Goal: Information Seeking & Learning: Learn about a topic

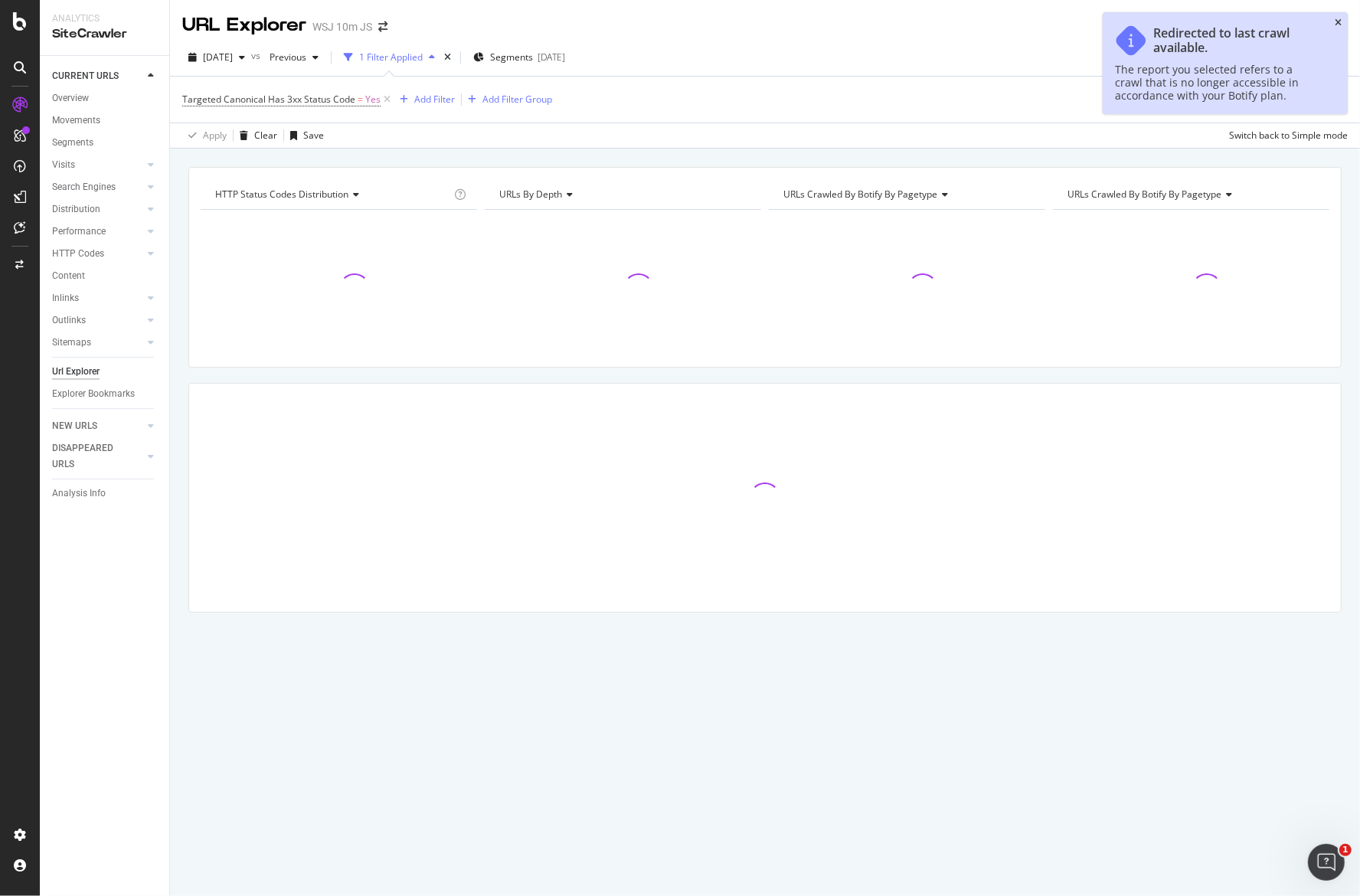
click at [1338, 23] on icon "close toast" at bounding box center [1337, 24] width 7 height 9
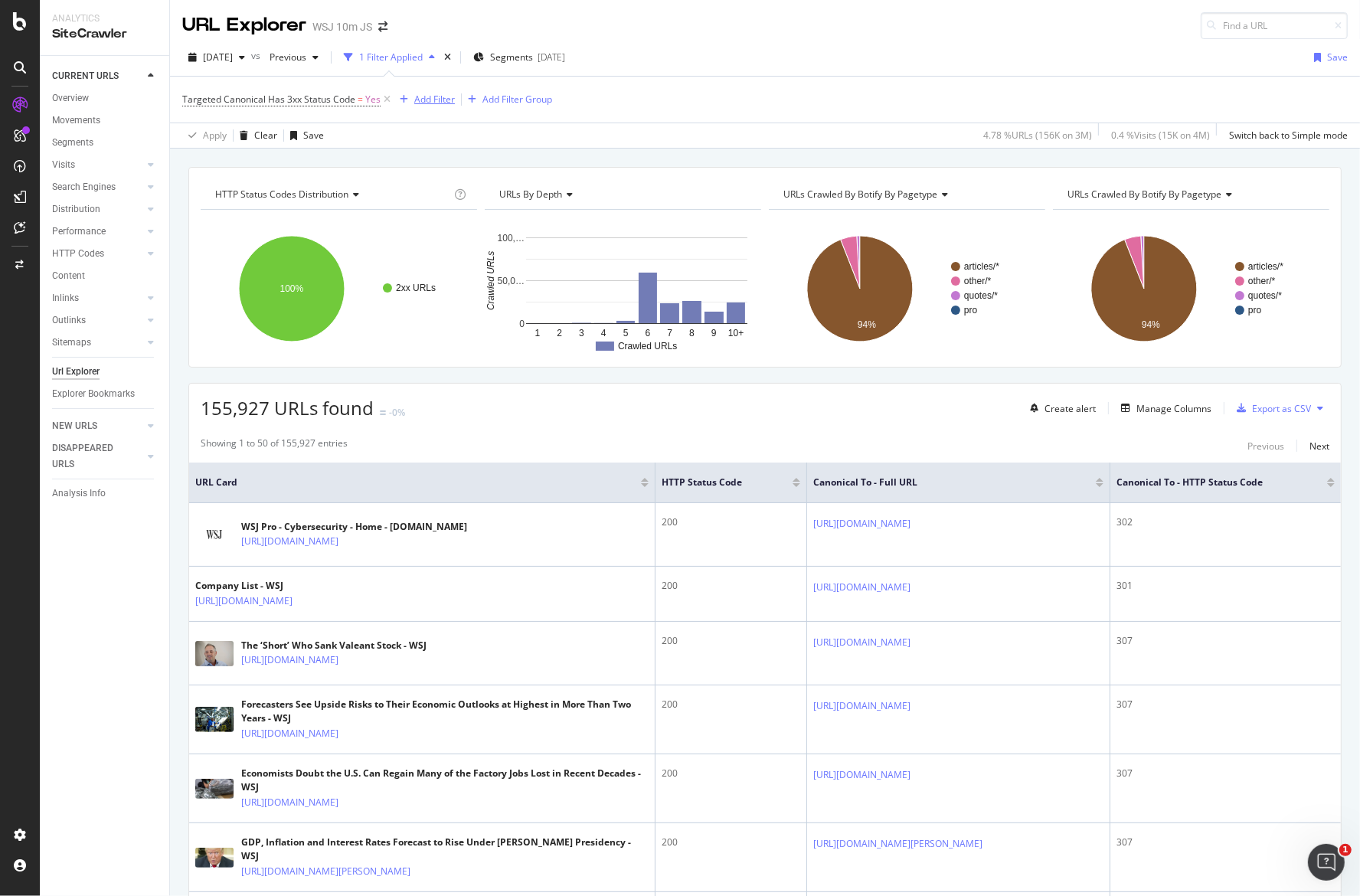
click at [437, 101] on div "Add Filter" at bounding box center [434, 100] width 40 height 13
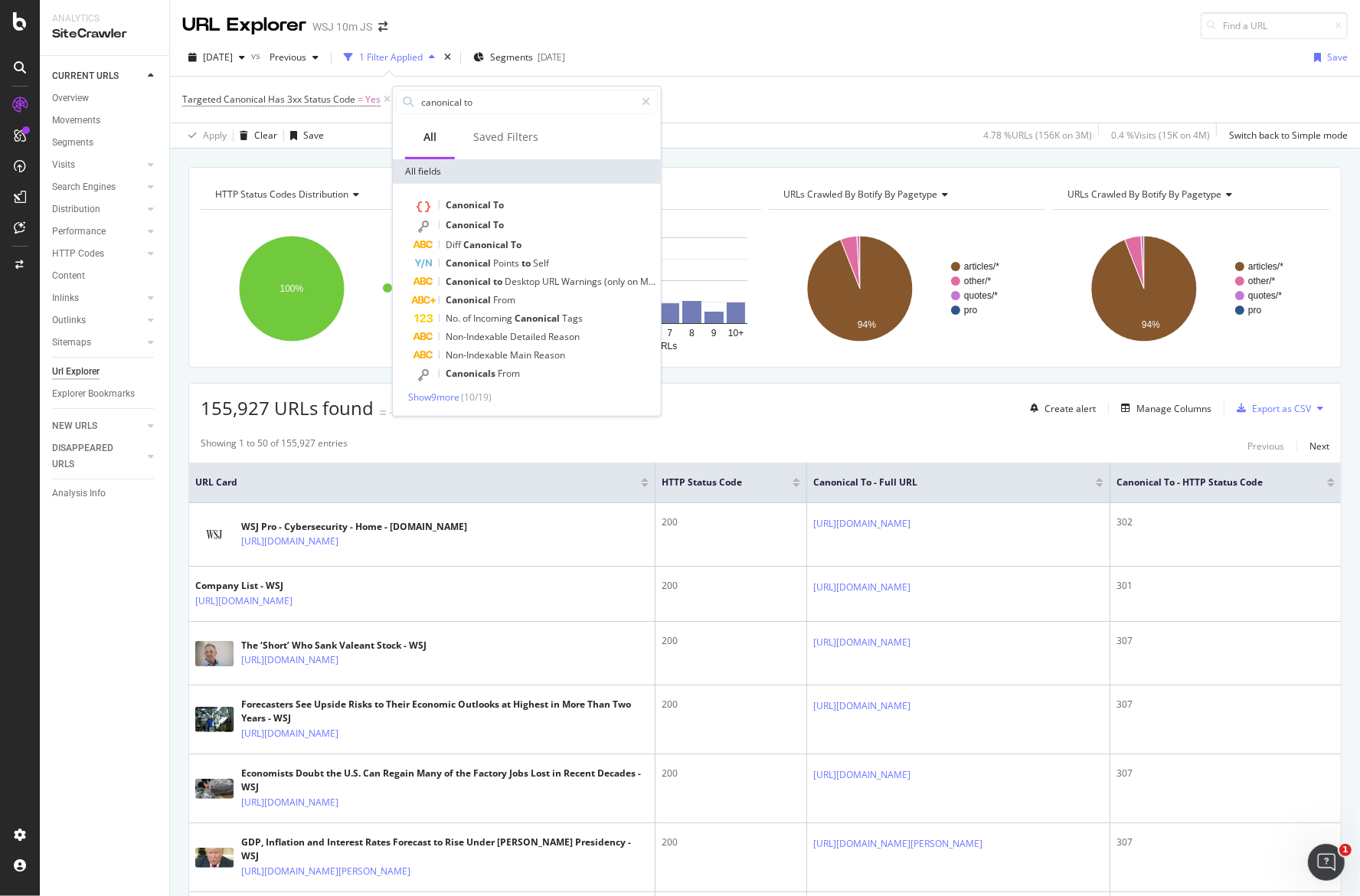
type input "canonical to"
click at [428, 402] on div "Canonical To Canonical To Diff Canonical To Canonical Points to Self Canonical …" at bounding box center [527, 299] width 268 height 232
click at [428, 398] on span "Show 9 more" at bounding box center [434, 397] width 52 height 13
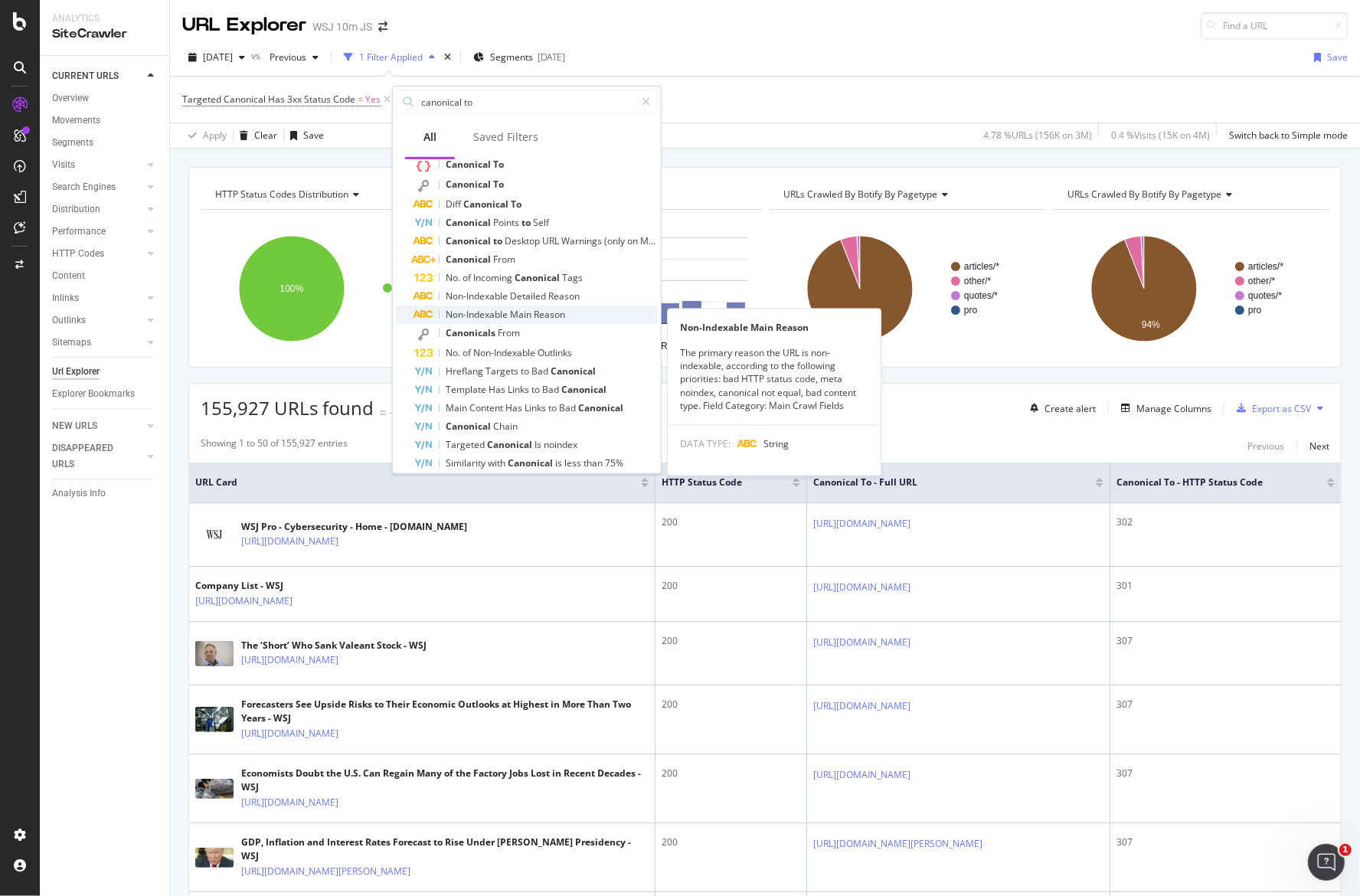
scroll to position [14, 0]
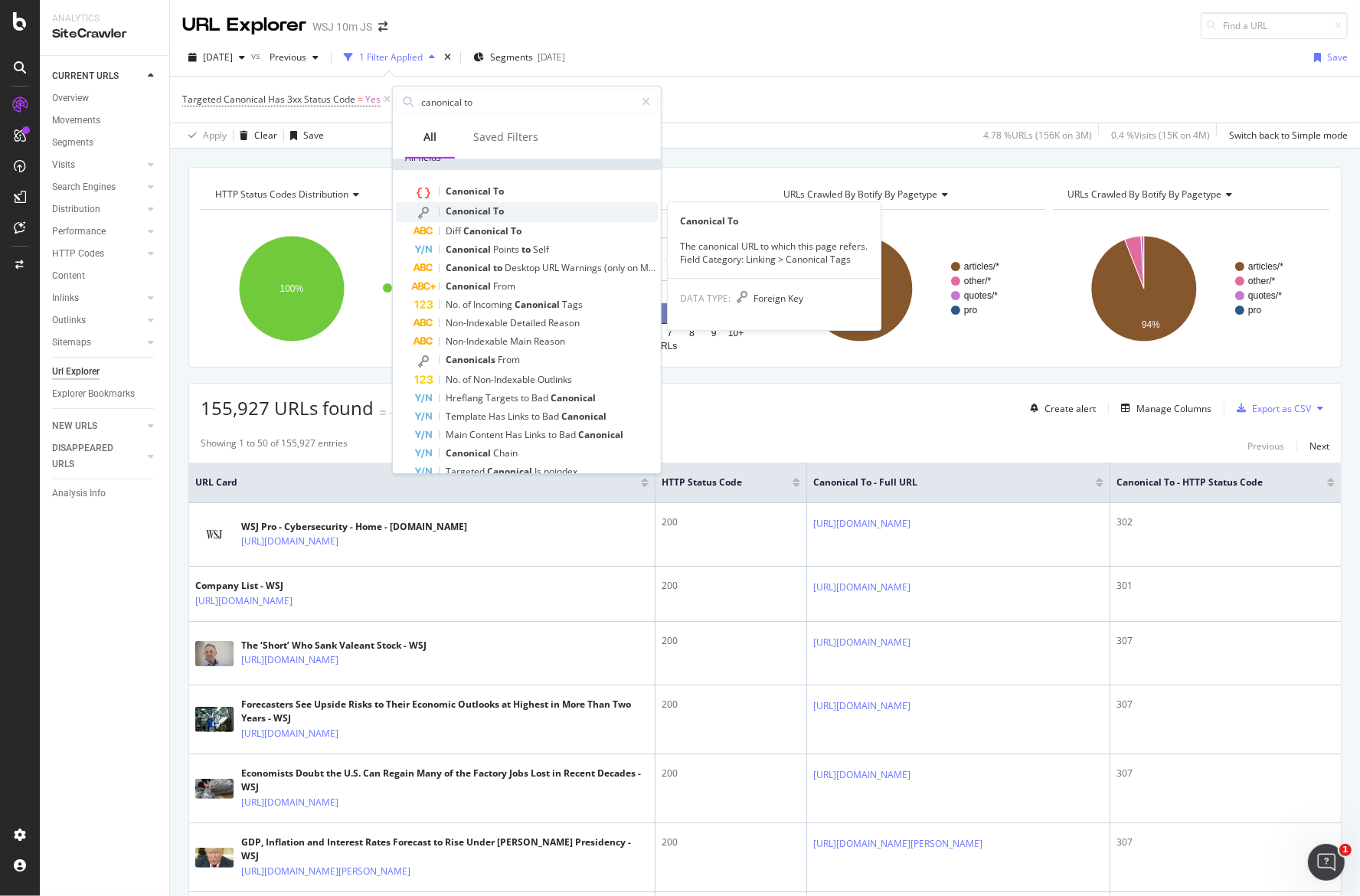
click at [506, 207] on div "Canonical To" at bounding box center [535, 212] width 244 height 20
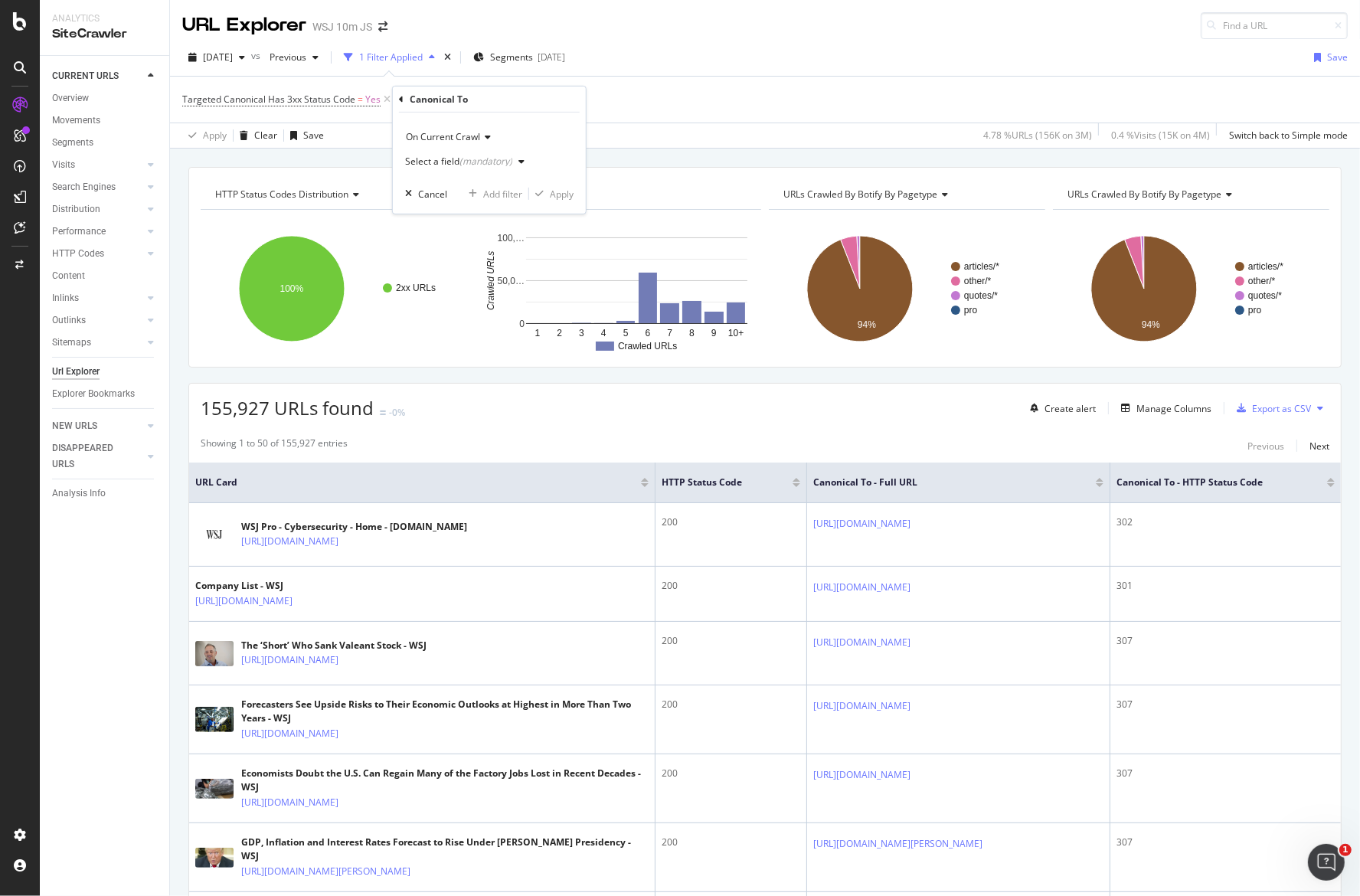
click at [513, 161] on div "button" at bounding box center [522, 162] width 19 height 9
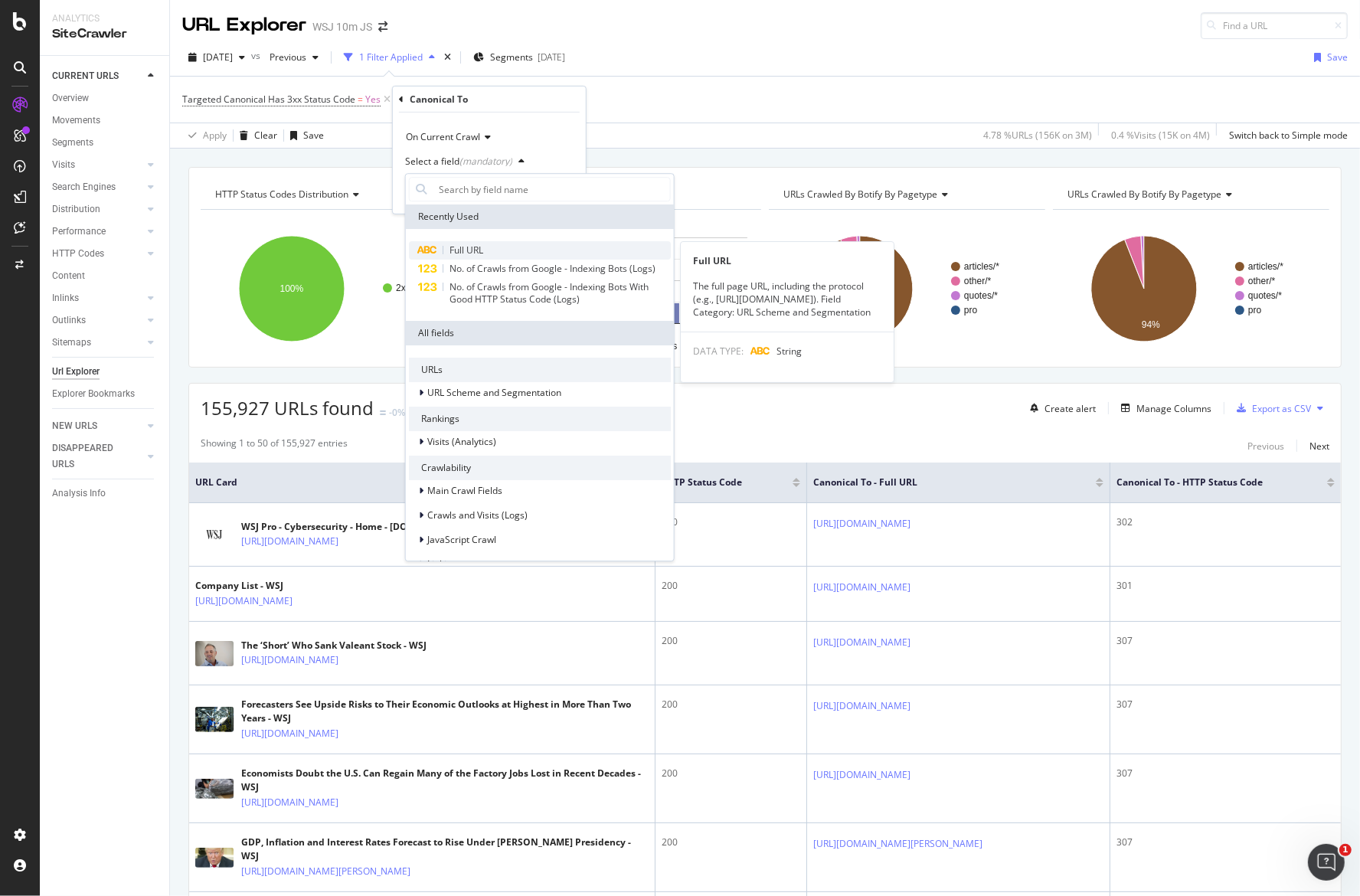
click at [484, 253] on div "Full URL" at bounding box center [540, 250] width 261 height 19
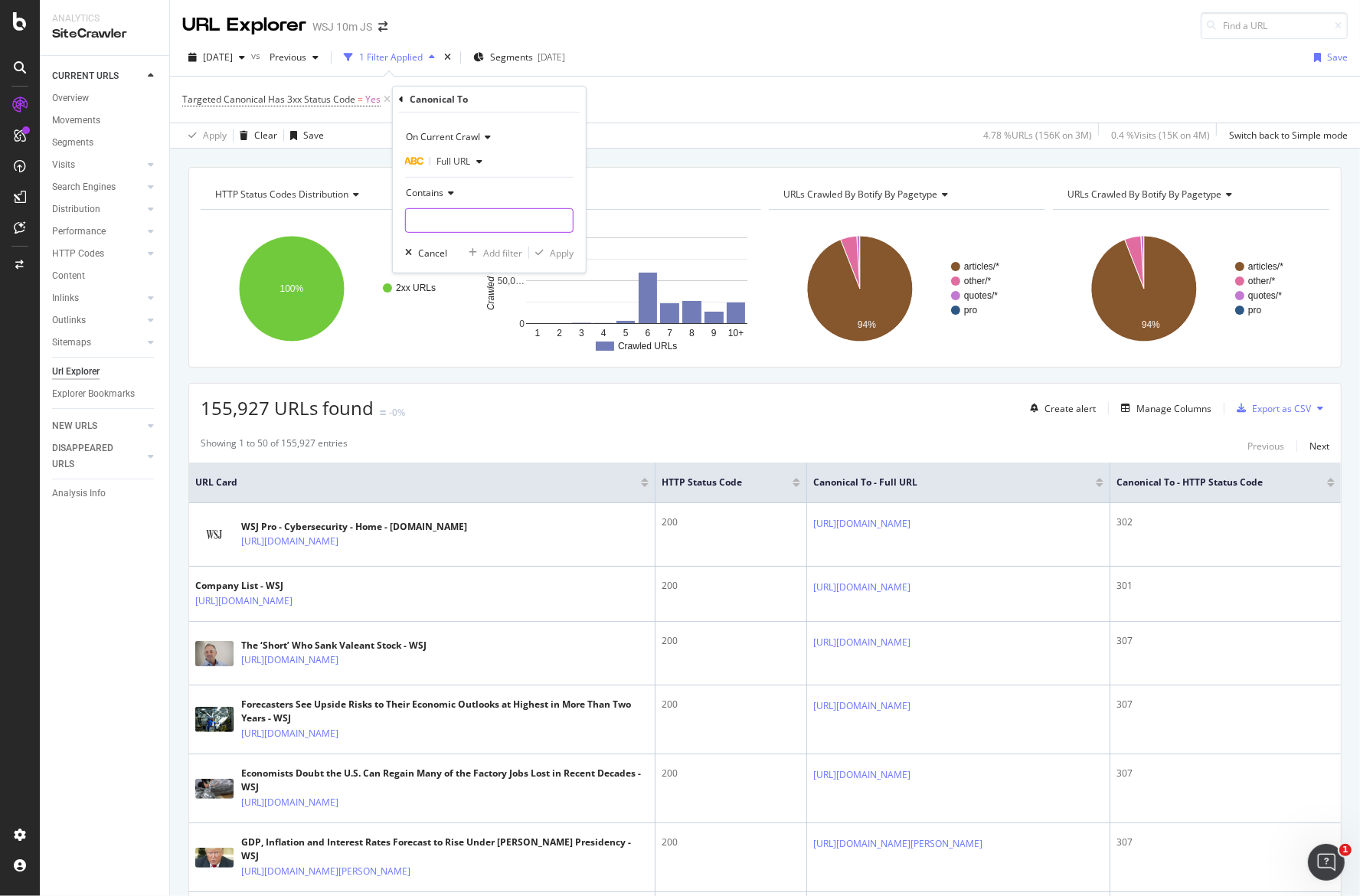
click at [481, 215] on input "text" at bounding box center [489, 220] width 166 height 24
type input "htt"
click at [451, 193] on icon at bounding box center [448, 193] width 10 height 9
click at [436, 369] on span "Doesn't contain" at bounding box center [446, 363] width 67 height 13
click at [442, 218] on input "htt" at bounding box center [479, 220] width 145 height 24
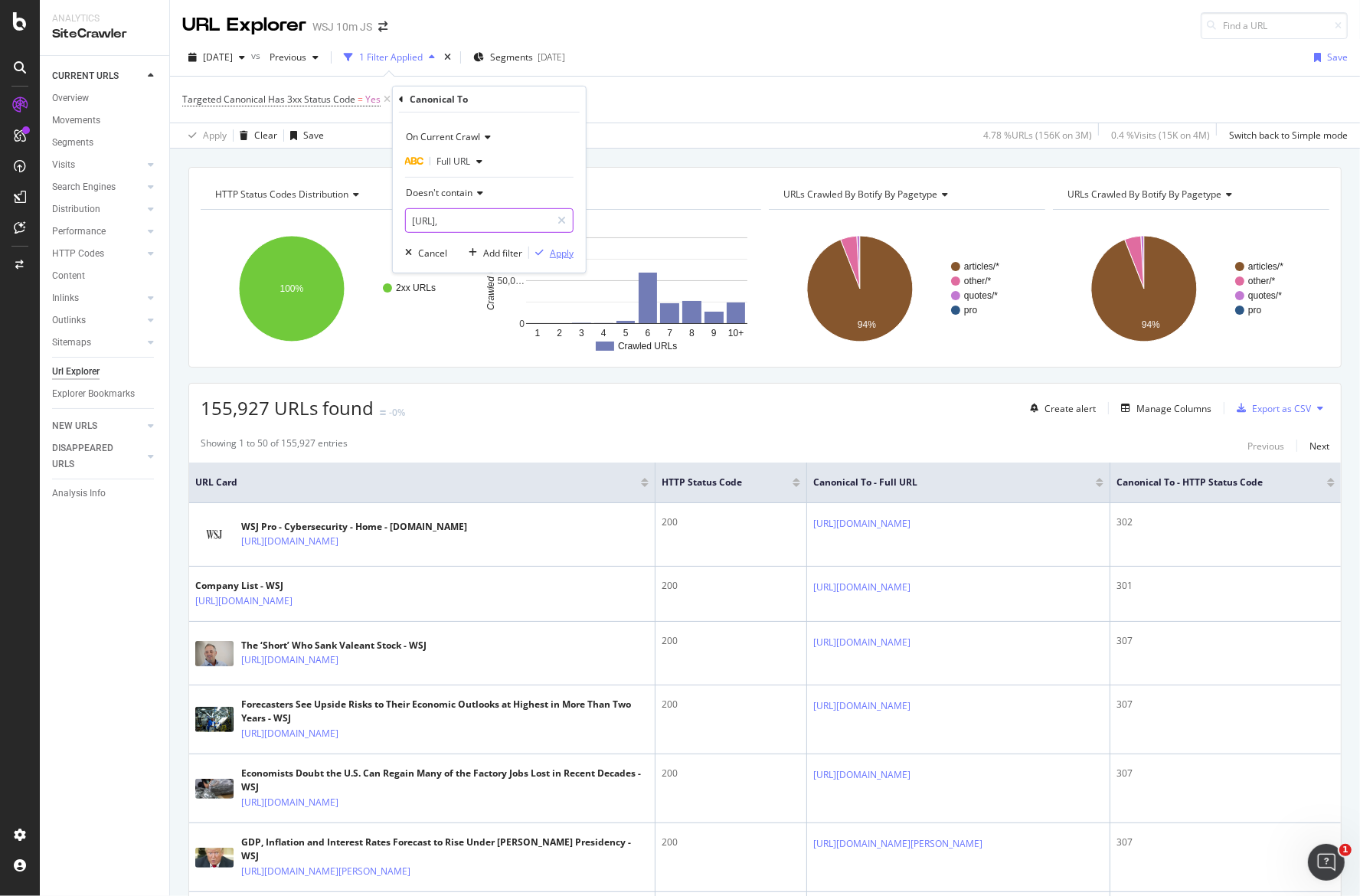
type input "[URL],"
click at [559, 251] on div "Apply" at bounding box center [561, 252] width 24 height 13
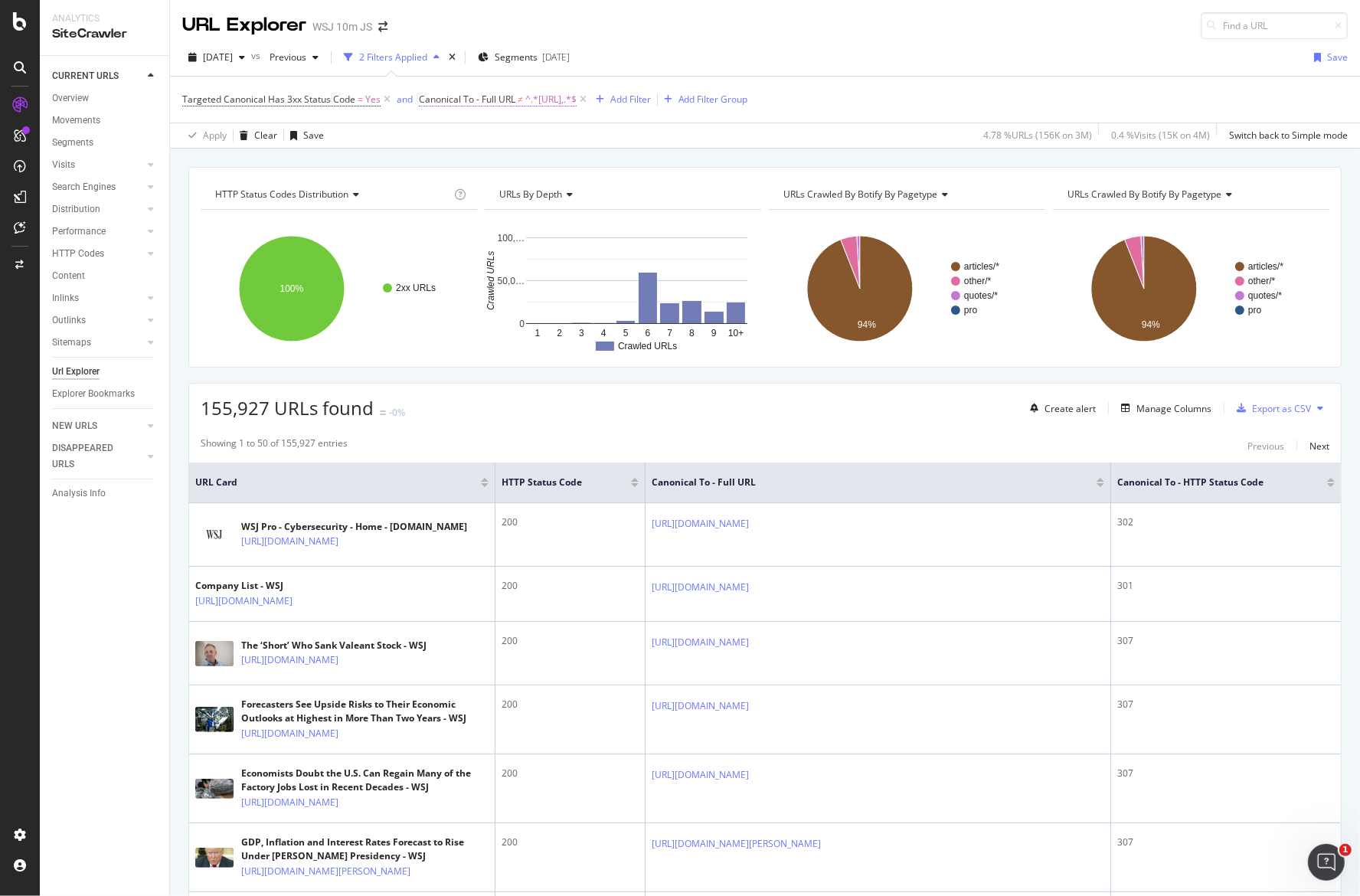
click at [567, 93] on span "^.*[URL],.*$" at bounding box center [551, 99] width 52 height 22
click at [504, 214] on input "[URL]," at bounding box center [503, 217] width 145 height 24
type input "[URL]"
click at [595, 192] on div "Doesn't contain" at bounding box center [514, 190] width 168 height 24
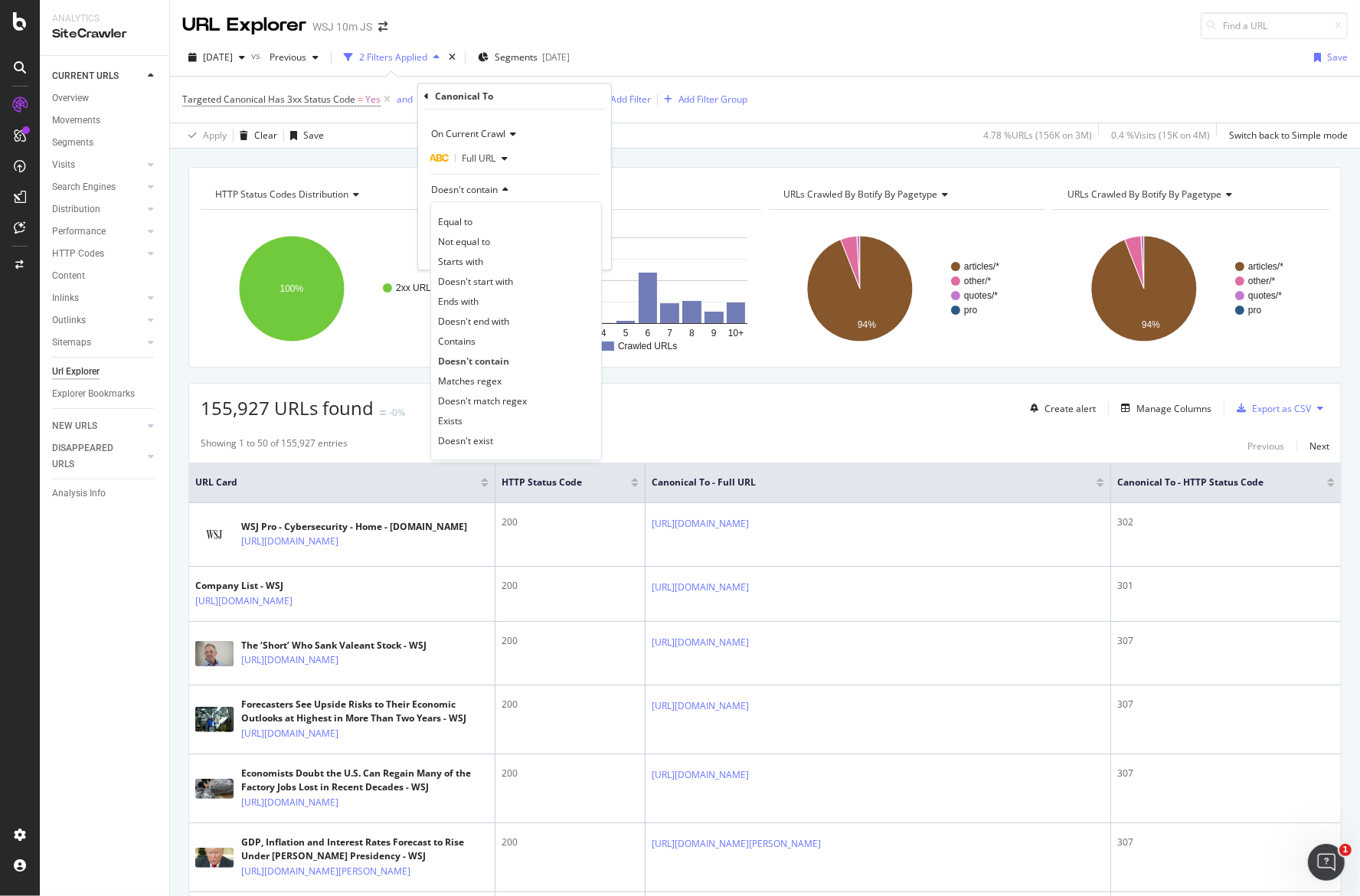
click at [593, 196] on div "Doesn't contain" at bounding box center [514, 190] width 168 height 24
click at [587, 254] on div "Apply" at bounding box center [586, 250] width 24 height 13
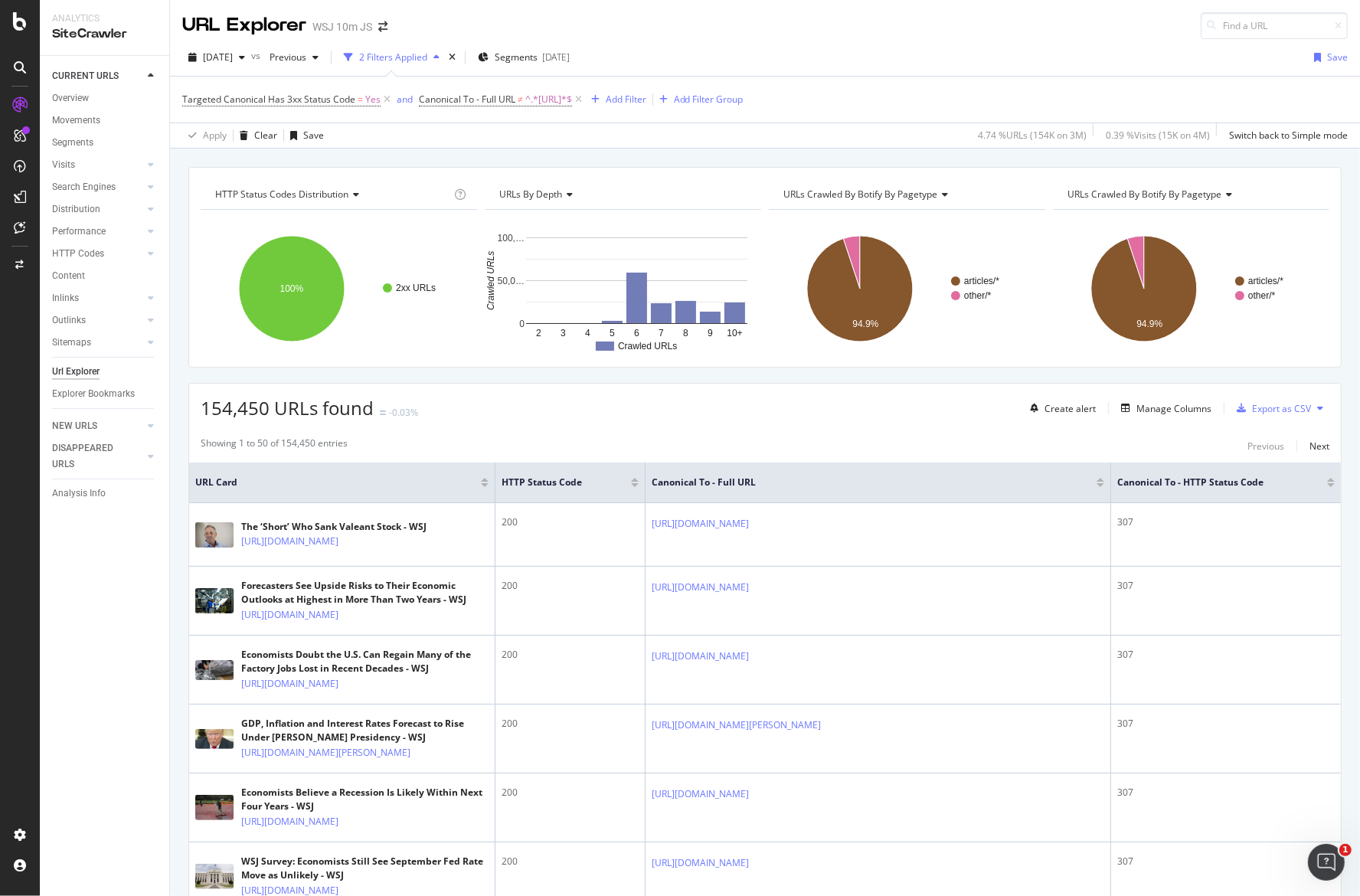
click at [1097, 483] on div at bounding box center [1100, 485] width 8 height 4
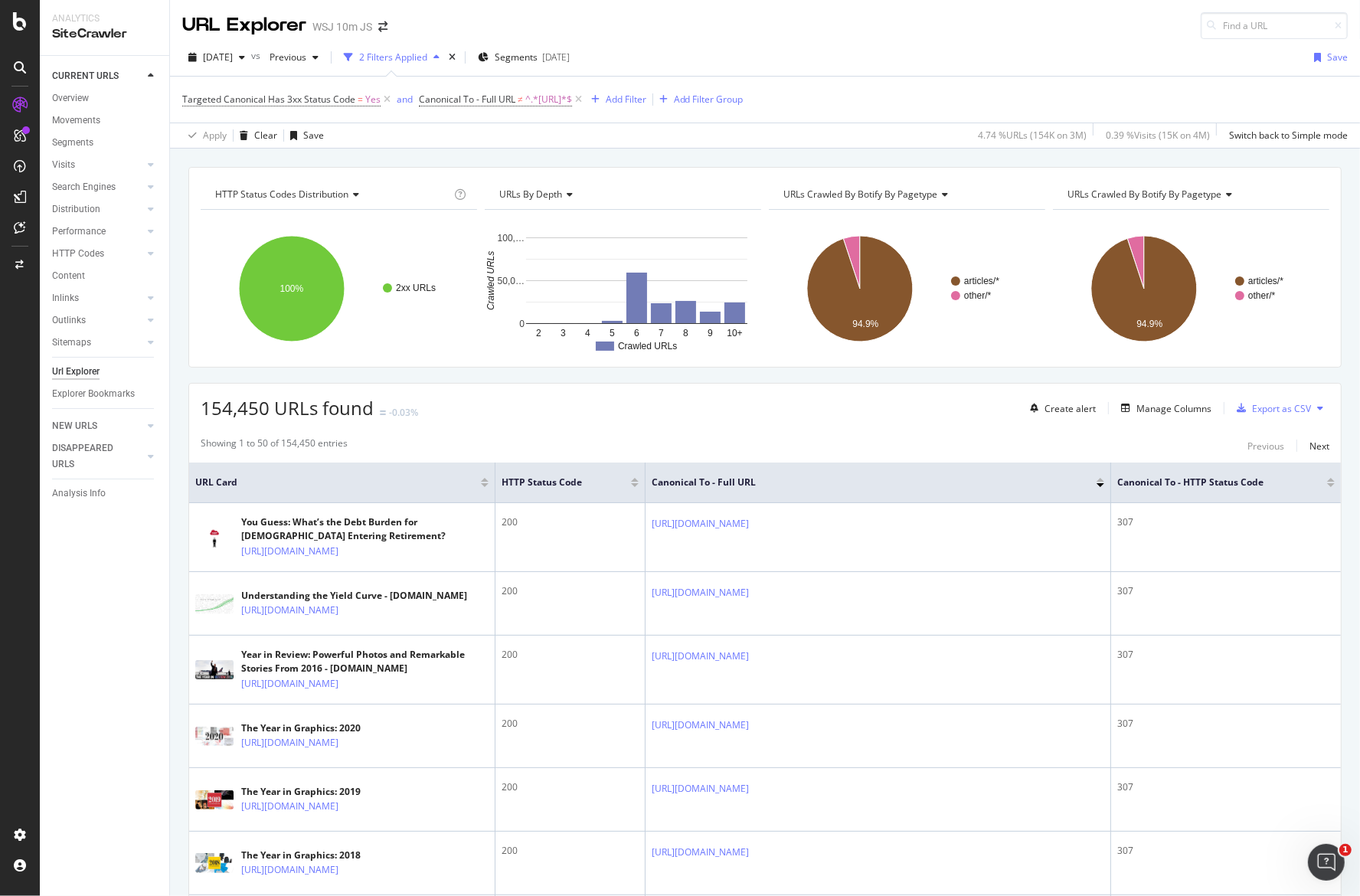
click at [1097, 478] on div at bounding box center [1100, 479] width 8 height 4
